Goal: Transaction & Acquisition: Purchase product/service

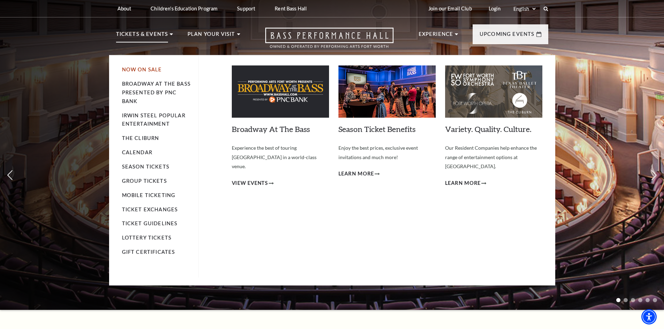
click at [146, 68] on link "Now On Sale" at bounding box center [142, 70] width 40 height 6
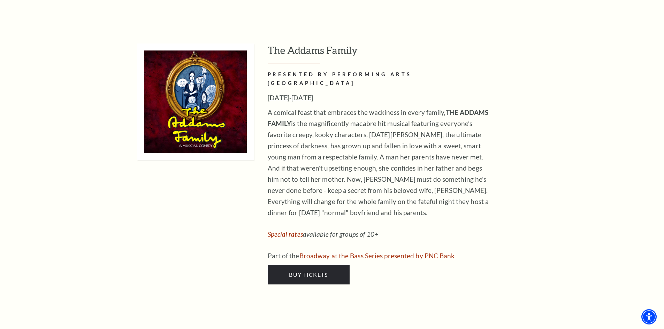
scroll to position [1681, 0]
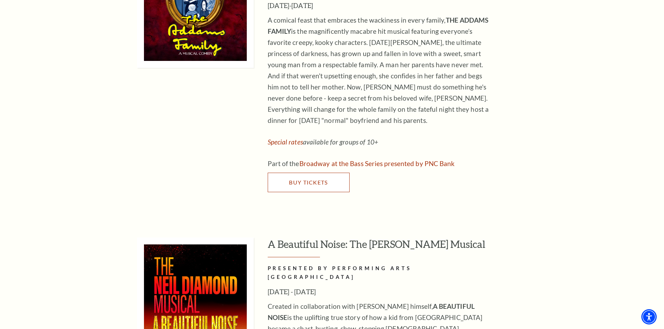
click at [299, 179] on span "Buy Tickets" at bounding box center [308, 182] width 39 height 7
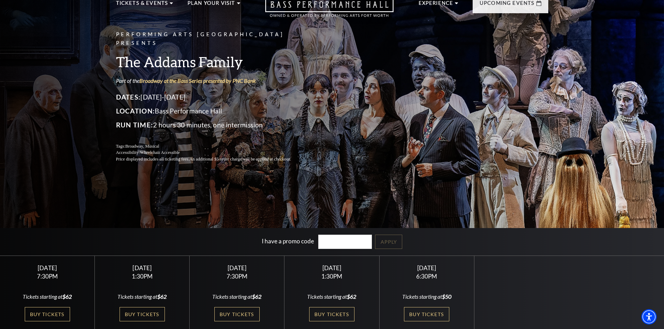
scroll to position [34, 0]
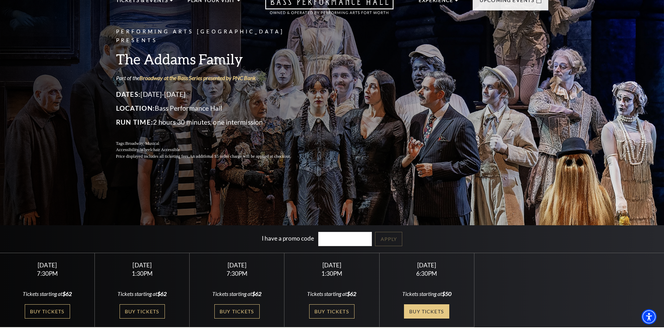
click at [434, 315] on link "Buy Tickets" at bounding box center [426, 312] width 45 height 14
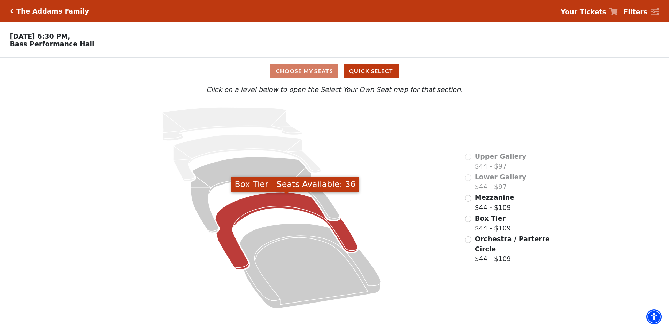
click at [299, 207] on icon "Box Tier - Seats Available: 36" at bounding box center [286, 231] width 143 height 78
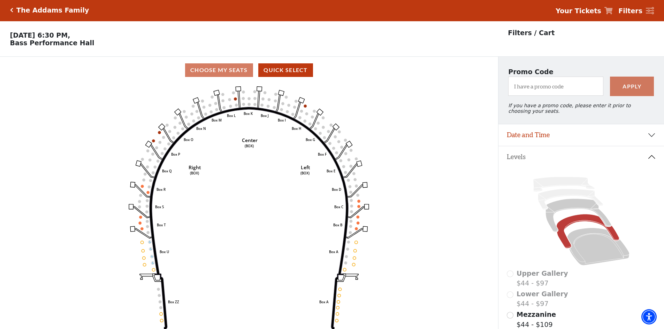
scroll to position [32, 0]
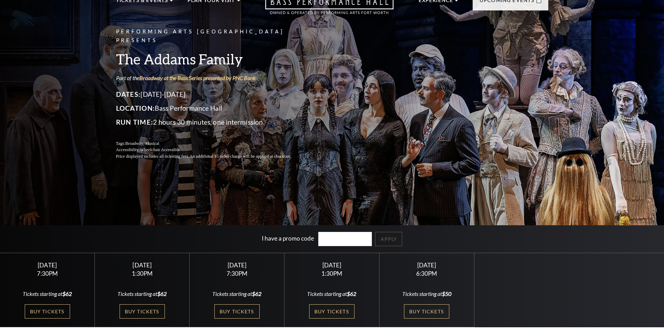
scroll to position [34, 0]
click at [423, 314] on link "Buy Tickets" at bounding box center [426, 312] width 45 height 14
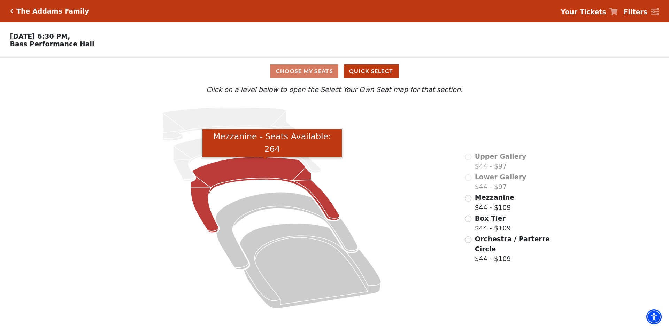
click at [328, 208] on icon "Mezzanine - Seats Available: 264" at bounding box center [265, 195] width 149 height 76
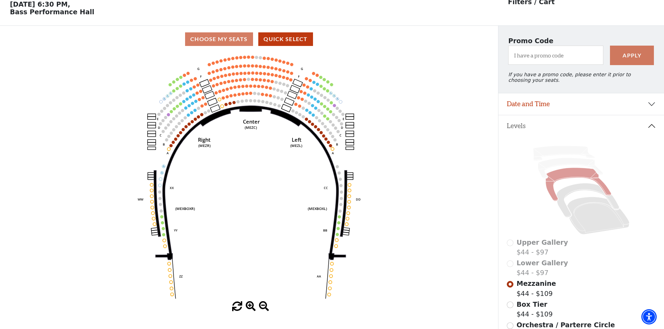
scroll to position [32, 0]
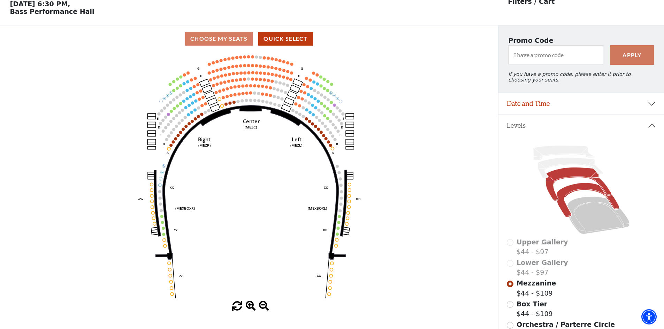
click at [590, 191] on icon at bounding box center [587, 200] width 63 height 34
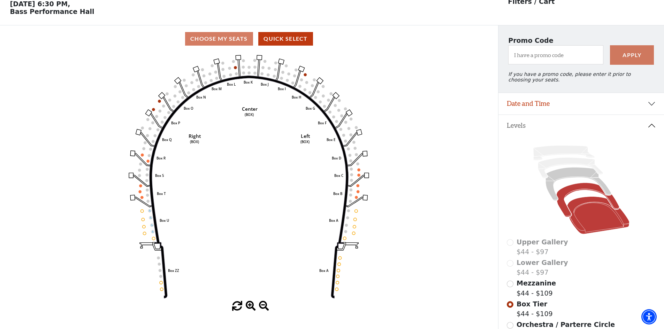
click at [578, 209] on icon at bounding box center [598, 216] width 62 height 38
